Goal: Contribute content

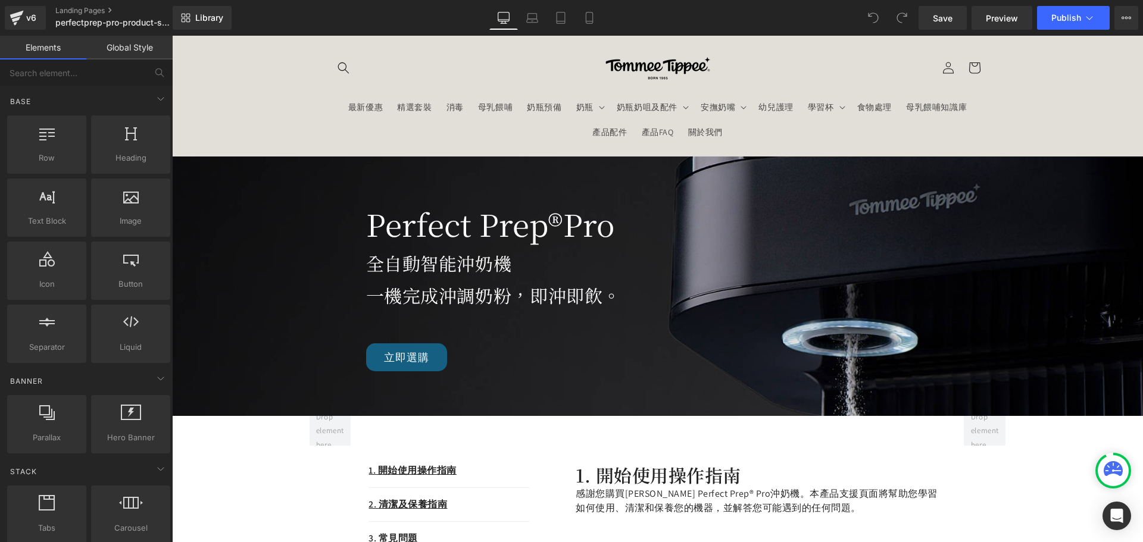
click at [496, 435] on div "1. 開始使用操作指南 Text Block 2. 清潔及保養指南  Text Block 3. 常見問題 Text Block 4. 故障排除 Text B…" at bounding box center [449, 503] width 161 height 174
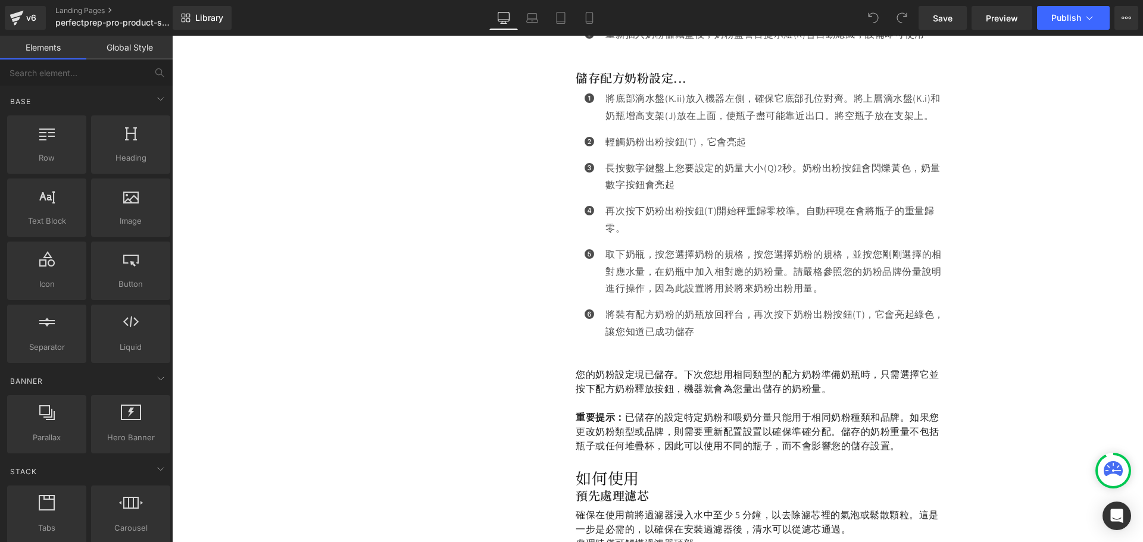
scroll to position [2891, 0]
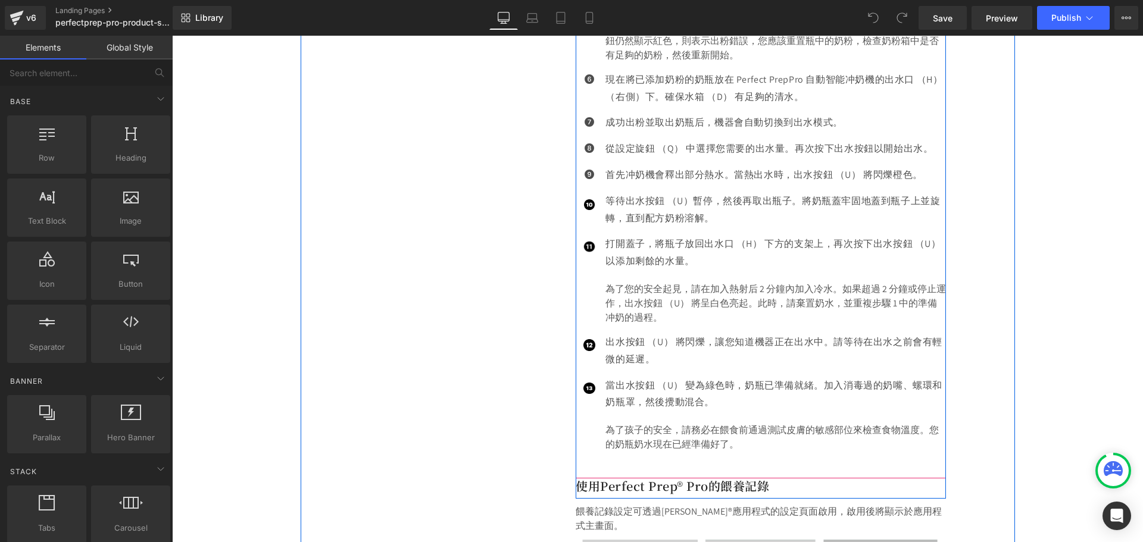
click at [668, 310] on p "為了您的安全起見，請在加入熱射后 2 分鐘內加入冷水。如果超過 2 分鐘或停止運作，出水按鈕 （U） 將呈白色亮起。此時，請棄置奶水，並重複步驟 1 中的準備…" at bounding box center [776, 303] width 341 height 43
click at [675, 316] on p "為了您的安全起見，請在加入熱射后 2 分鐘內加入冷水。如果超過 2 分鐘或停止運作，出水按鈕 （U） 將呈白色亮起。此時，請棄置奶水，並重複步驟 1 中的準備…" at bounding box center [776, 303] width 341 height 43
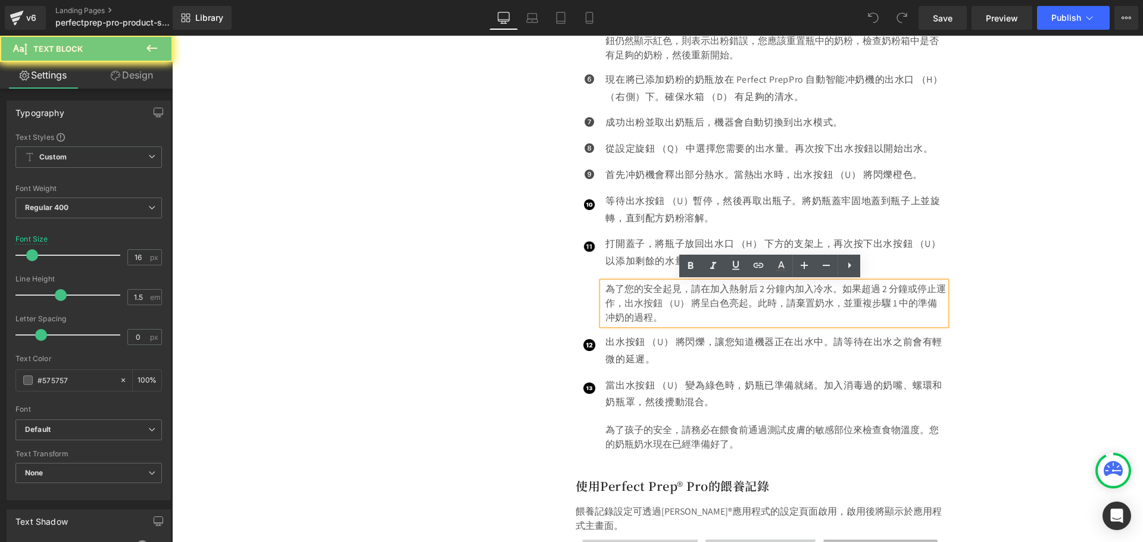
drag, startPoint x: 678, startPoint y: 317, endPoint x: 598, endPoint y: 280, distance: 87.7
click at [603, 282] on div "為了您的安全起見，請在加入熱射后 2 分鐘內加入冷水。如果超過 2 分鐘或停止運作，出水按鈕 （U） 將呈白色亮起。此時，請棄置奶水，並重複步驟 1 中的準備…" at bounding box center [775, 303] width 344 height 43
click at [734, 309] on p "為了您的安全起見，請在加入熱射后 2 分鐘內加入冷水。如果超過 2 分鐘或停止運作，出水按鈕 （U） 將呈白色亮起。此時，請棄置奶水，並重複步驟 1 中的準備…" at bounding box center [776, 303] width 341 height 43
drag, startPoint x: 688, startPoint y: 317, endPoint x: 603, endPoint y: 289, distance: 89.4
click at [606, 289] on p "為了您的安全起見，請在加入熱射后 2 分鐘內加入冷水。如果超過 2 分鐘或停止運作，出水按鈕 （U） 將呈白色亮起。此時，請棄置奶水，並重複步驟 1 中的準備…" at bounding box center [776, 303] width 341 height 43
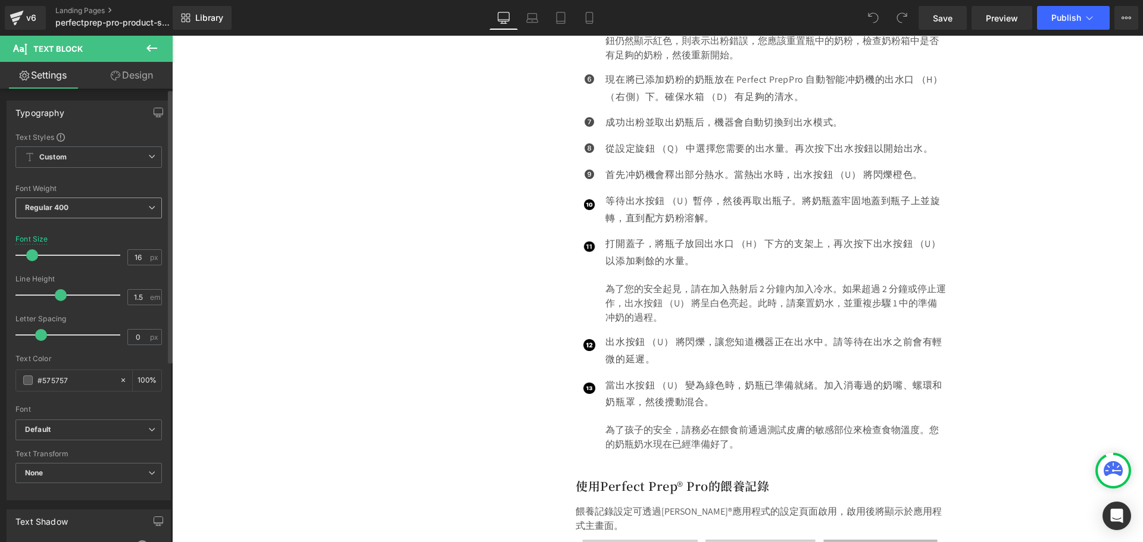
click at [93, 214] on span "Regular 400" at bounding box center [88, 208] width 146 height 21
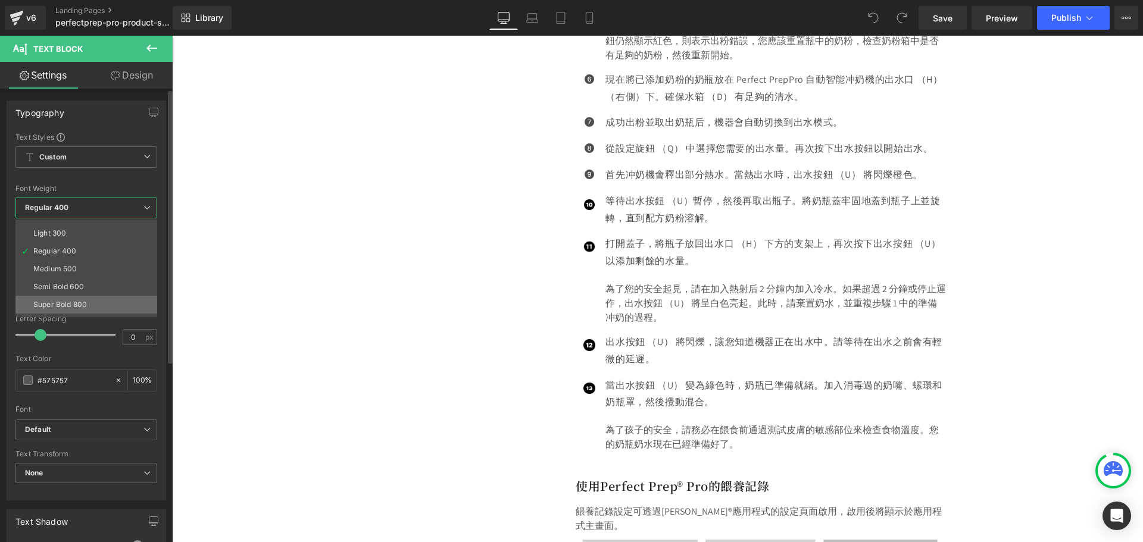
scroll to position [60, 0]
click at [85, 272] on div "Super Bold 800" at bounding box center [60, 276] width 54 height 8
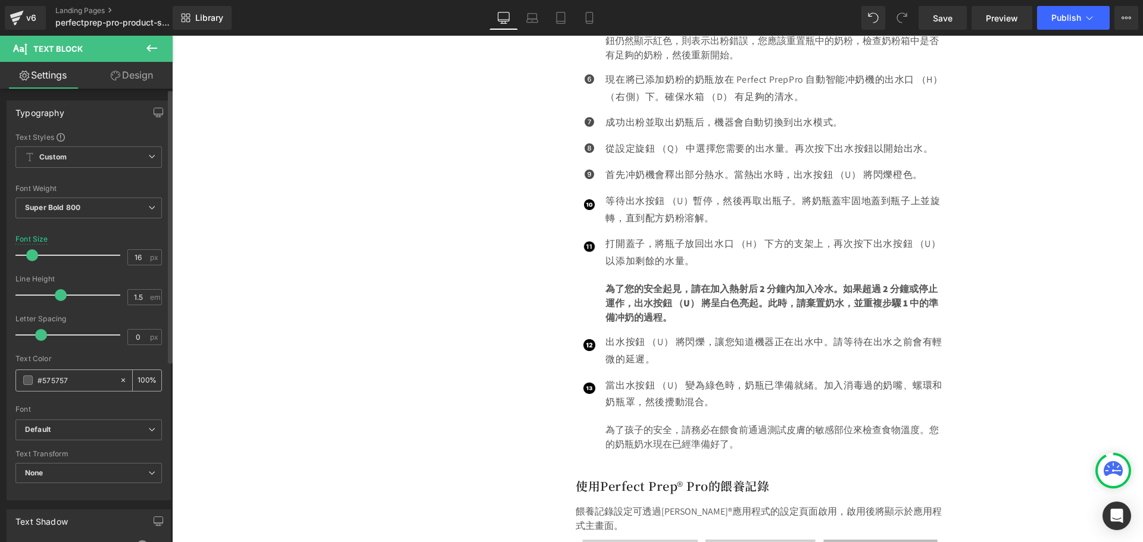
click at [36, 381] on div "#575757" at bounding box center [67, 380] width 103 height 21
click at [30, 382] on span at bounding box center [28, 381] width 10 height 10
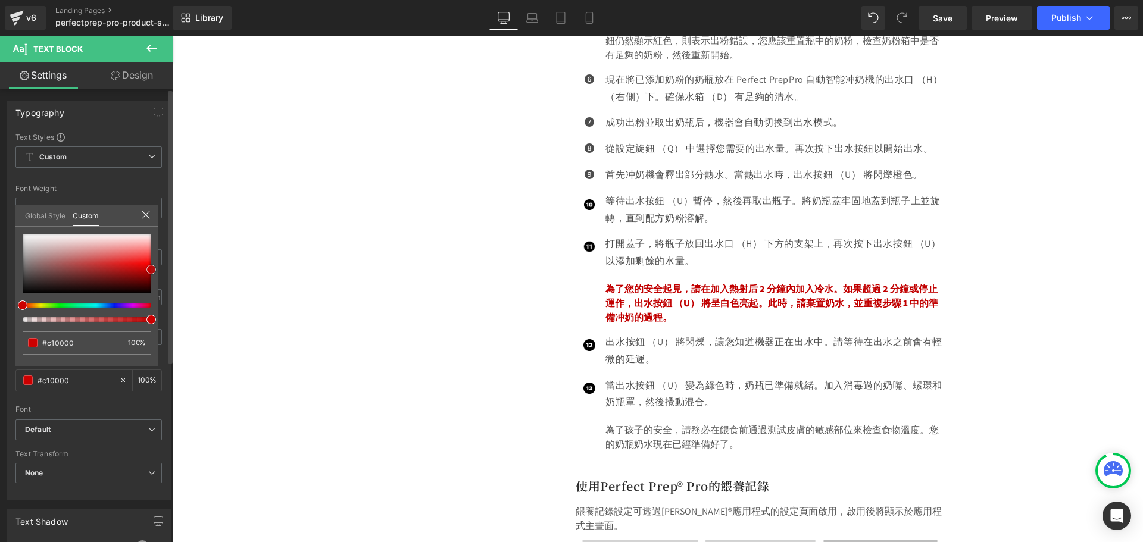
drag, startPoint x: 136, startPoint y: 271, endPoint x: 158, endPoint y: 270, distance: 22.1
click at [158, 270] on div "Typography Text Styles Custom Custom Setup Global Style Custom Setup Global Sty…" at bounding box center [89, 296] width 178 height 409
drag, startPoint x: 150, startPoint y: 267, endPoint x: 143, endPoint y: 267, distance: 6.6
click at [143, 267] on span at bounding box center [145, 269] width 10 height 10
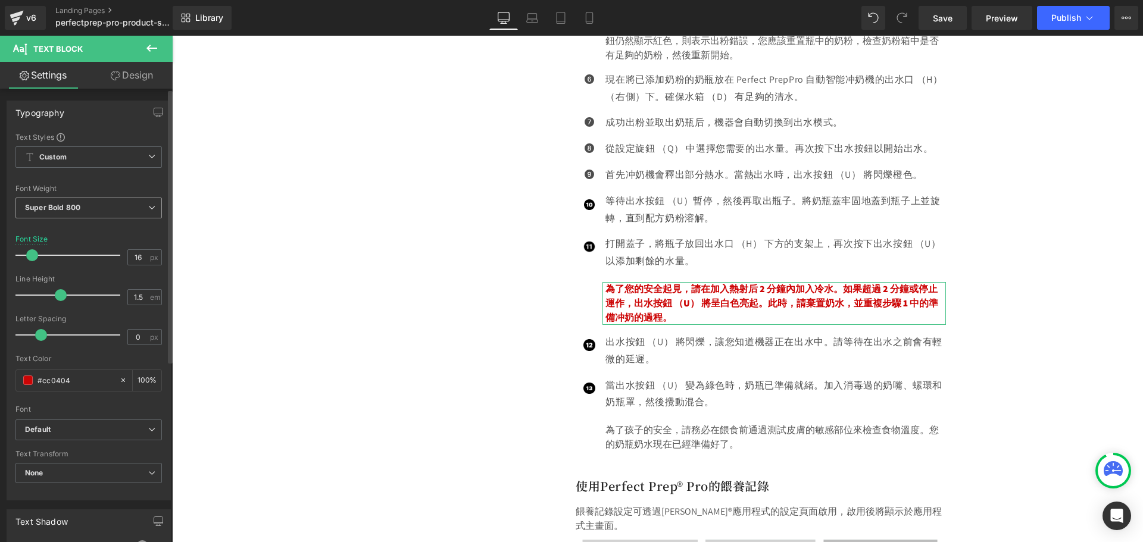
click at [96, 204] on span "Super Bold 800" at bounding box center [88, 208] width 146 height 21
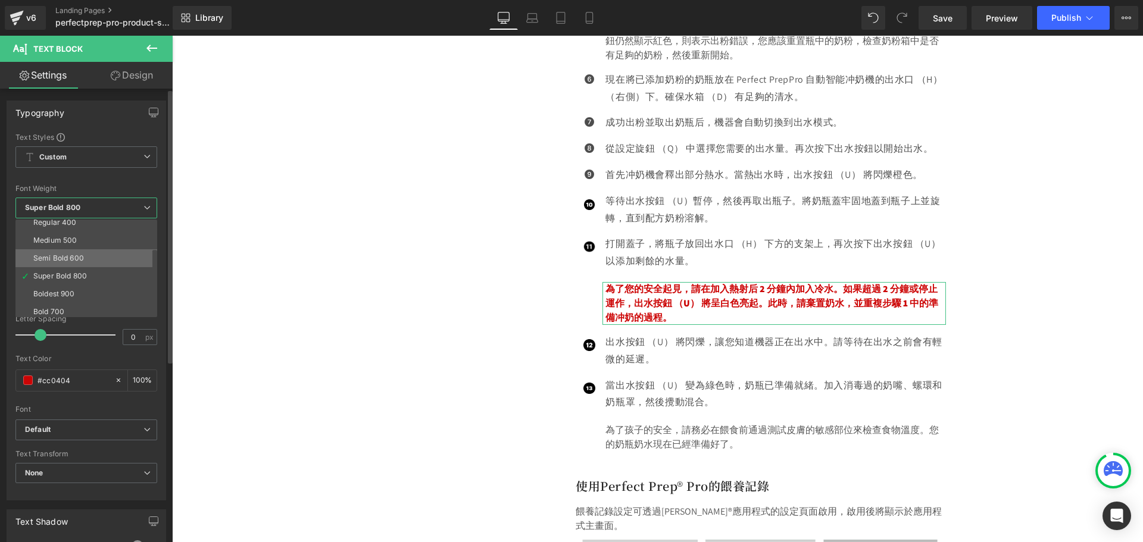
click at [92, 252] on li "Semi Bold 600" at bounding box center [88, 258] width 147 height 18
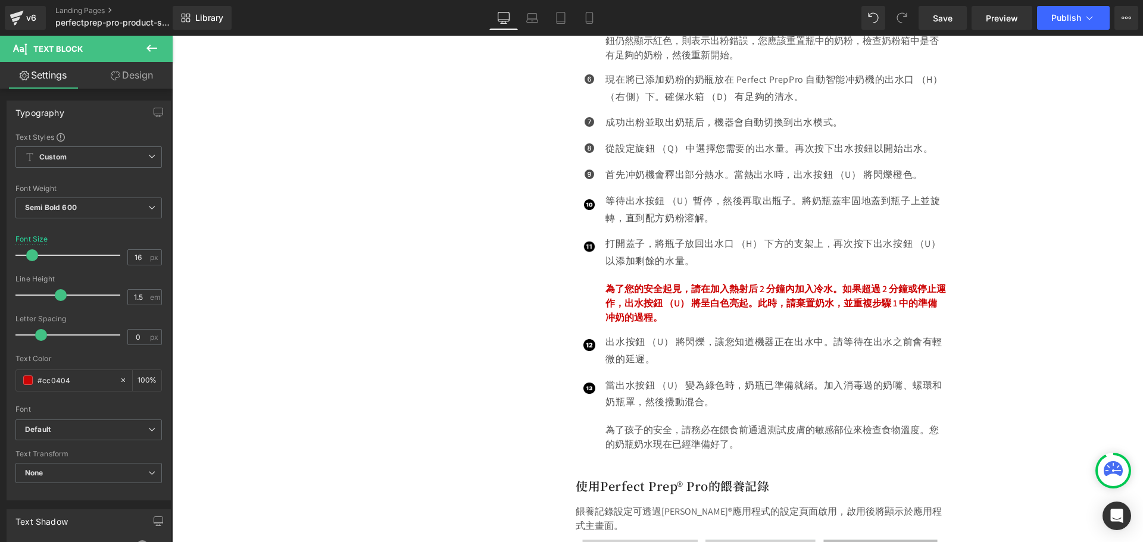
click at [931, 21] on link "Save" at bounding box center [943, 18] width 48 height 24
click at [700, 289] on p "為了您的安全起見，請在加入熱射后 2 分鐘內加入冷水。如果超過 2 分鐘或停止運作，出水按鈕 （U） 將呈白色亮起。此時，請棄置奶水，並重複步驟 1 中的準備…" at bounding box center [776, 303] width 341 height 43
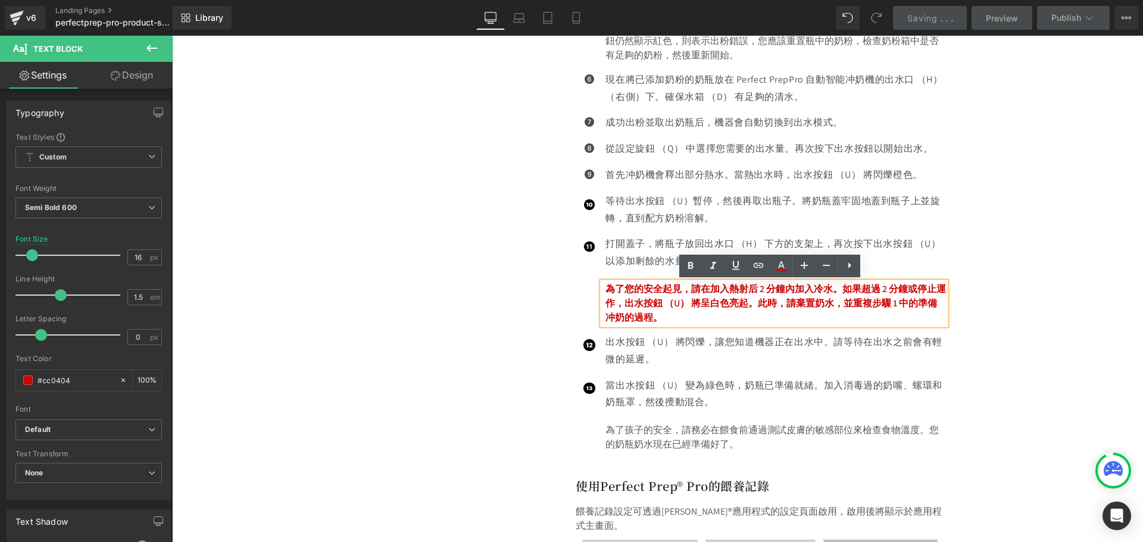
click at [702, 312] on p "為了您的安全起見，請在加入熱射后 2 分鐘內加入冷水。如果超過 2 分鐘或停止運作，出水按鈕 （U） 將呈白色亮起。此時，請棄置奶水，並重複步驟 1 中的準備…" at bounding box center [776, 303] width 341 height 43
click at [660, 319] on p "為了您的安全起見，請在加入熱射后 2 分鐘內加入冷水。如果超過 2 分鐘或停止運作，出水按鈕 （U） 將呈白色亮起。此時，請棄置奶水，並重複步驟 1 中的準備…" at bounding box center [776, 303] width 341 height 43
click at [628, 295] on p "為了您的安全起見，請在加入熱射后 2 分鐘內加入冷水。如果超過 2 分鐘或停止運作，出水按鈕 （U） 將呈白色亮起。此時，請棄置奶水，並重複步驟 1 中的準備…" at bounding box center [776, 303] width 341 height 43
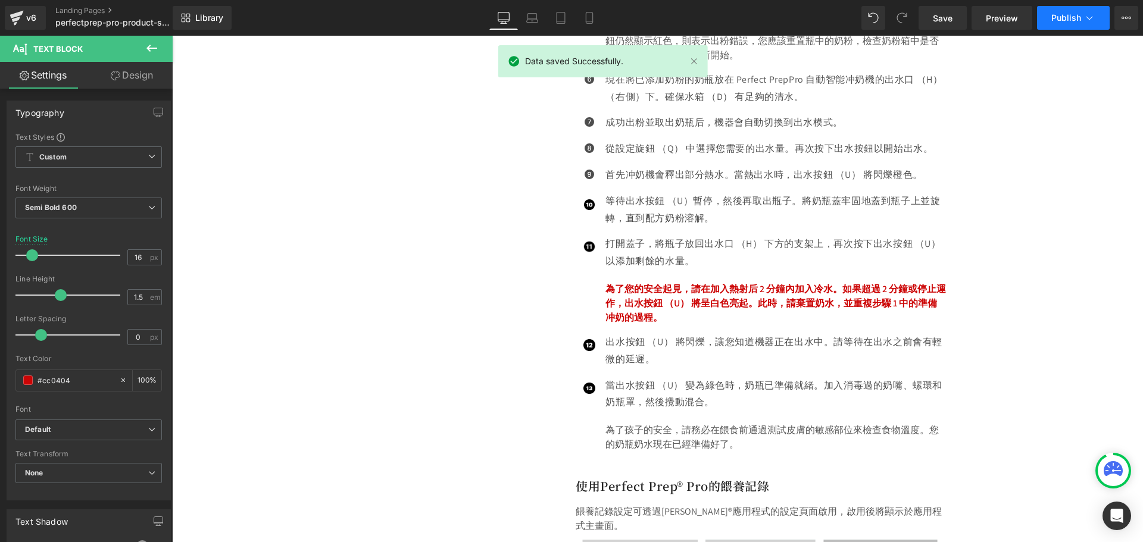
click at [1062, 21] on span "Publish" at bounding box center [1066, 18] width 30 height 10
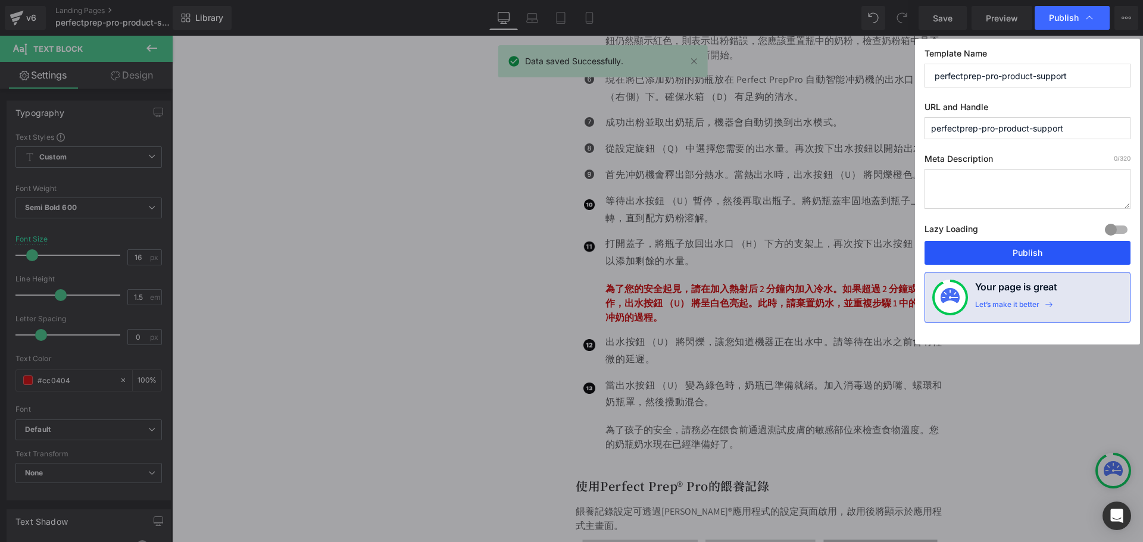
click at [1015, 258] on button "Publish" at bounding box center [1028, 253] width 206 height 24
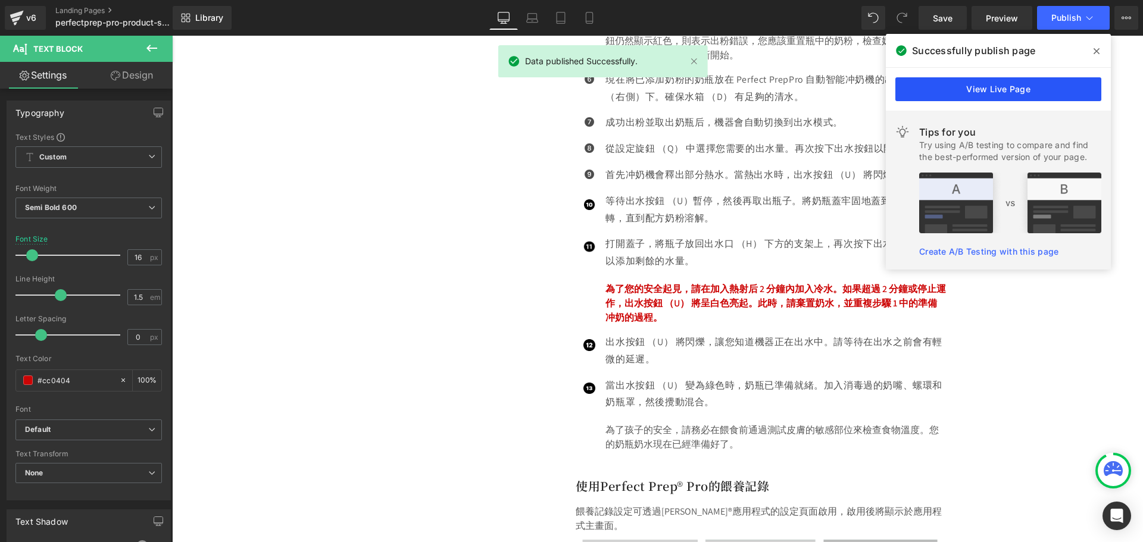
click at [992, 90] on link "View Live Page" at bounding box center [998, 89] width 206 height 24
